Goal: Transaction & Acquisition: Obtain resource

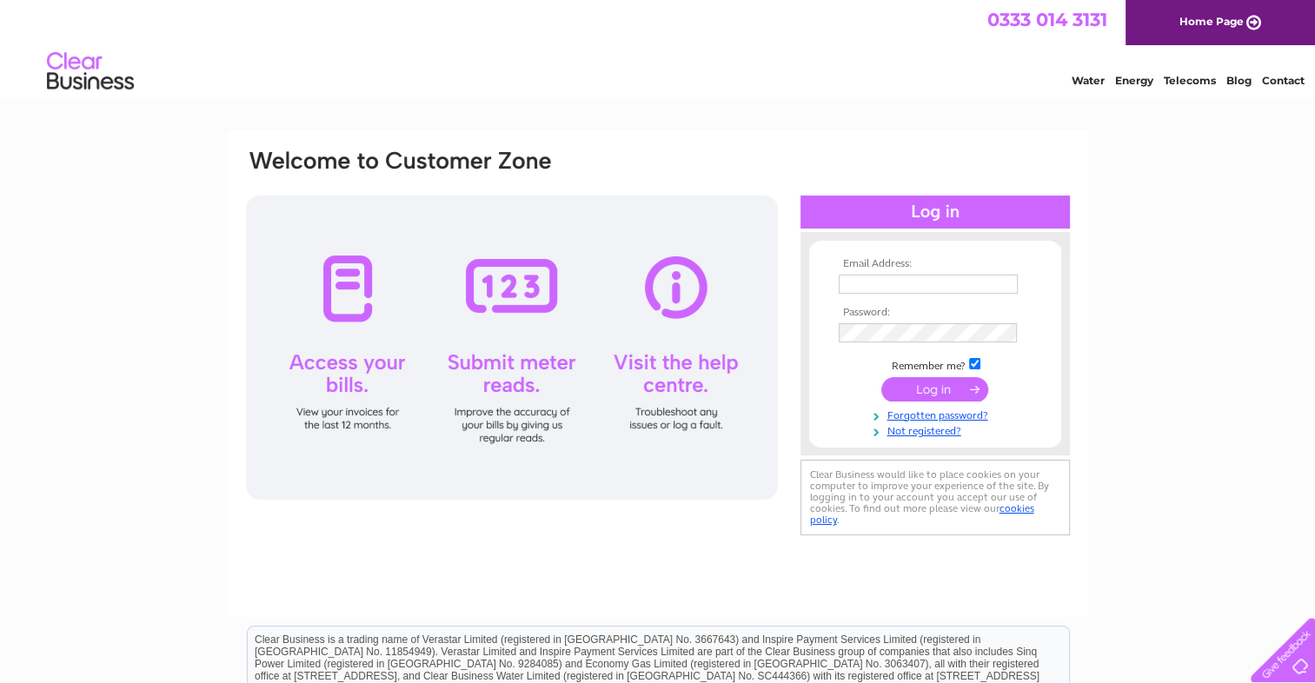
type input "[EMAIL_ADDRESS][DOMAIN_NAME]"
click at [892, 387] on input "submit" at bounding box center [934, 389] width 107 height 24
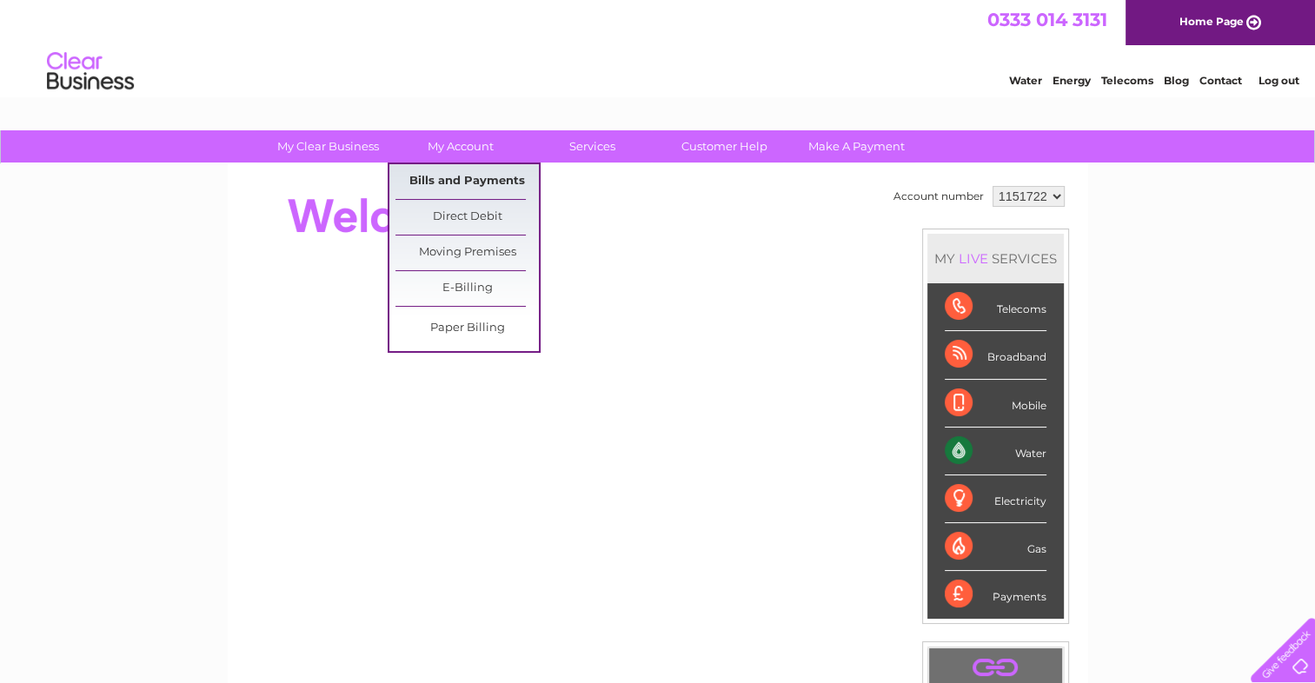
click at [425, 164] on link "Bills and Payments" at bounding box center [466, 181] width 143 height 35
click at [424, 176] on link "Bills and Payments" at bounding box center [466, 181] width 143 height 35
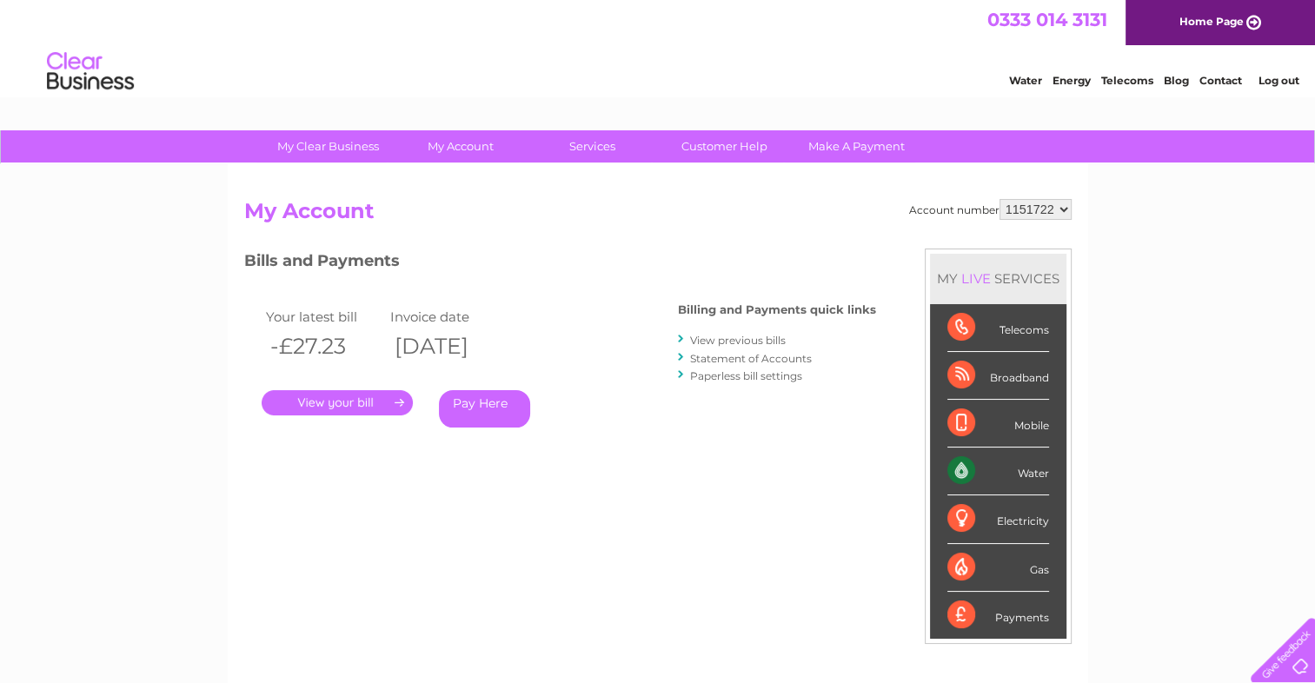
click at [362, 394] on link "." at bounding box center [337, 402] width 151 height 25
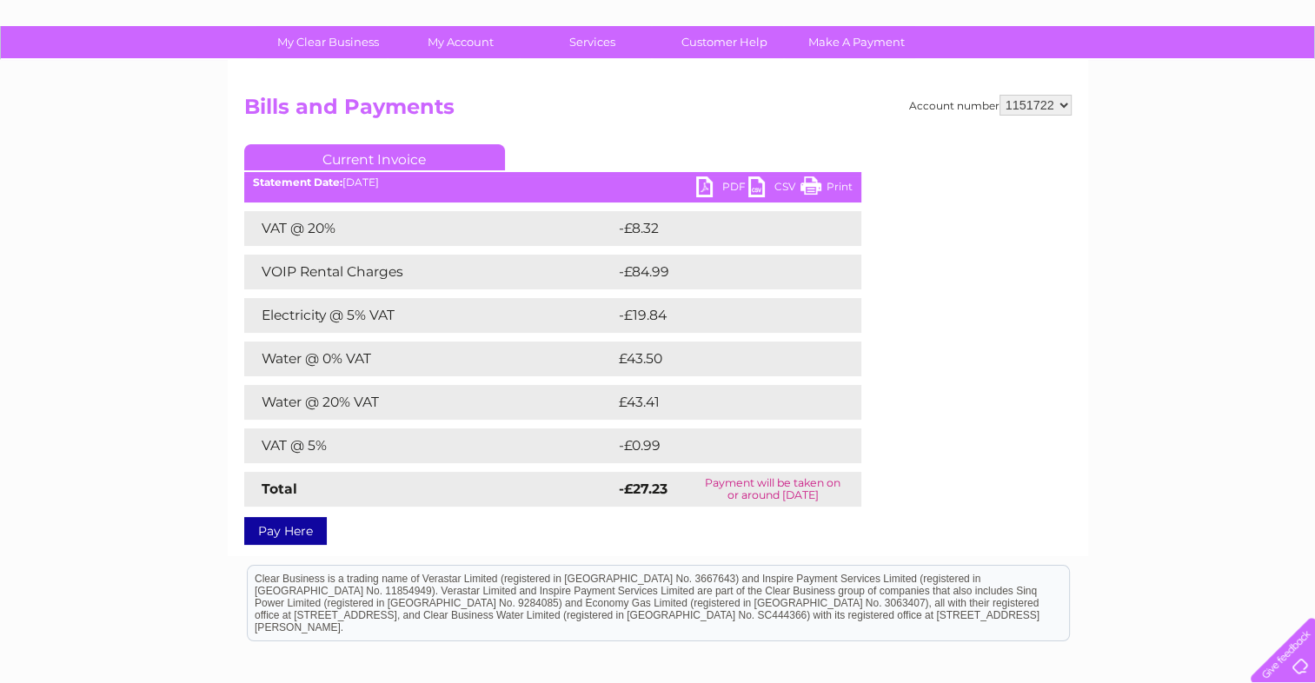
scroll to position [92, 0]
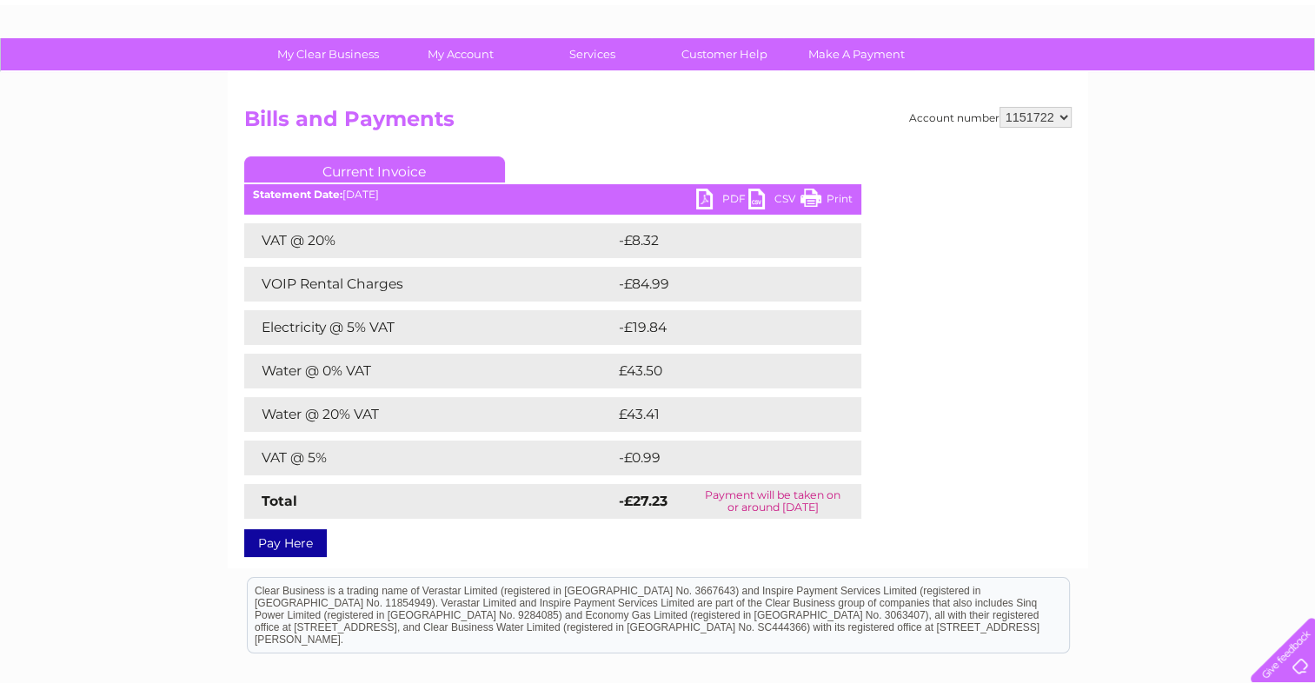
click at [726, 204] on link "PDF" at bounding box center [722, 201] width 52 height 25
